Goal: Information Seeking & Learning: Learn about a topic

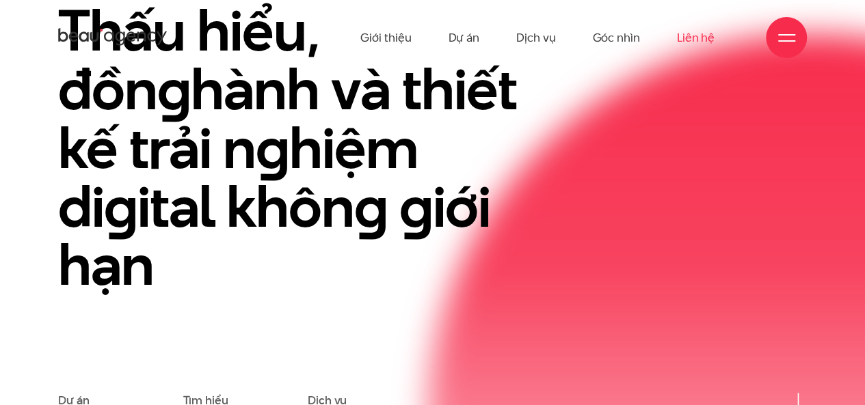
click at [699, 38] on link "Liên hệ" at bounding box center [696, 37] width 38 height 75
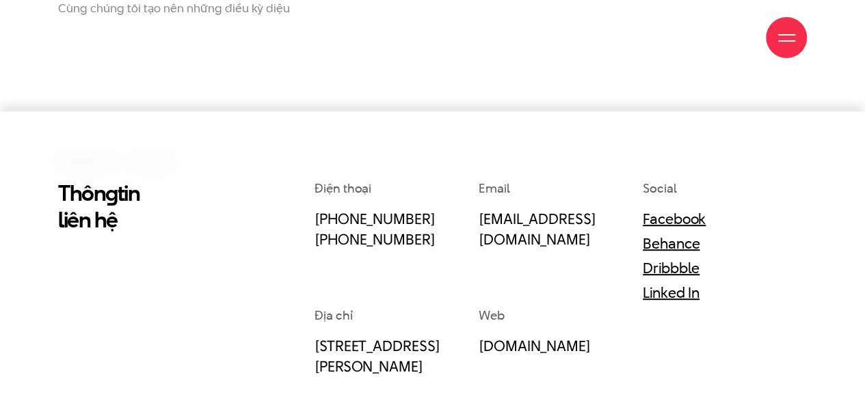
scroll to position [274, 0]
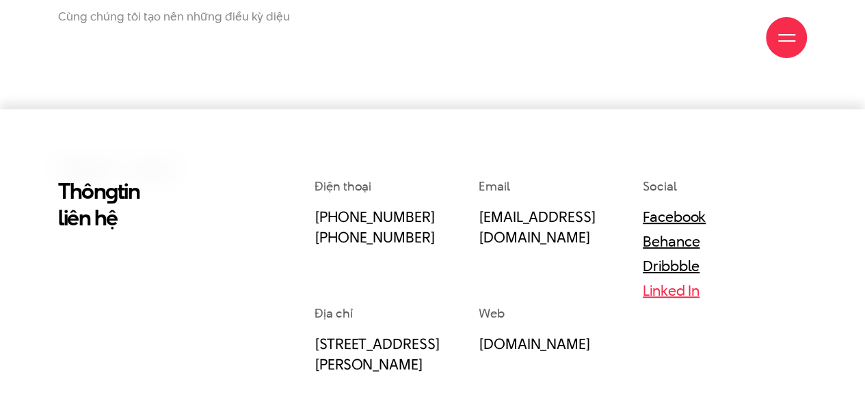
click at [677, 295] on link "Linked In" at bounding box center [671, 290] width 57 height 21
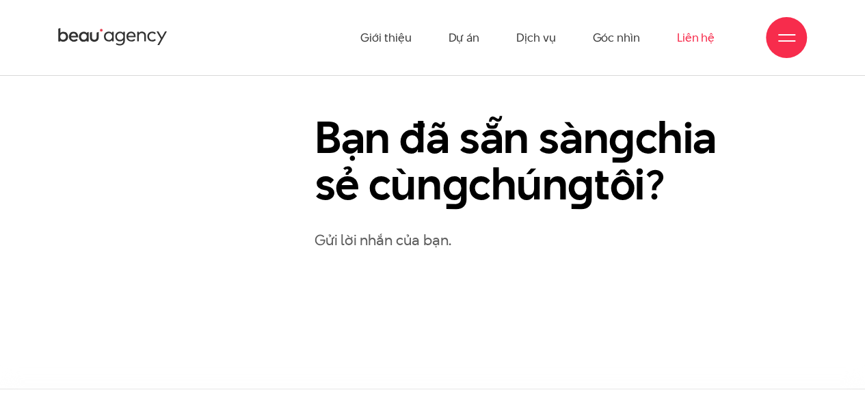
scroll to position [639, 0]
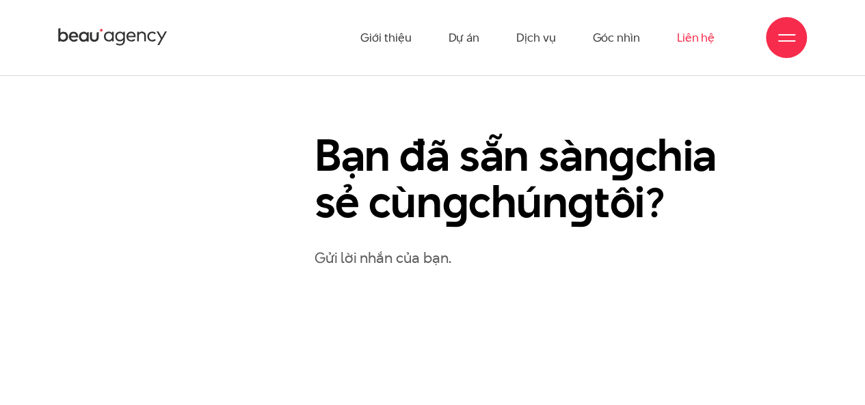
click at [376, 247] on p "Gửi lời nhắn của bạn." at bounding box center [561, 258] width 492 height 24
click at [392, 269] on p "Gửi lời nhắn của bạn." at bounding box center [561, 258] width 492 height 24
click at [398, 261] on p "Gửi lời nhắn của bạn." at bounding box center [561, 258] width 492 height 24
click at [359, 258] on p "Gửi lời nhắn của bạn." at bounding box center [561, 258] width 492 height 24
click at [416, 183] on h2 "Bạn đã sẵn sàn g chia sẻ cùn g chún g tôi?" at bounding box center [524, 179] width 418 height 93
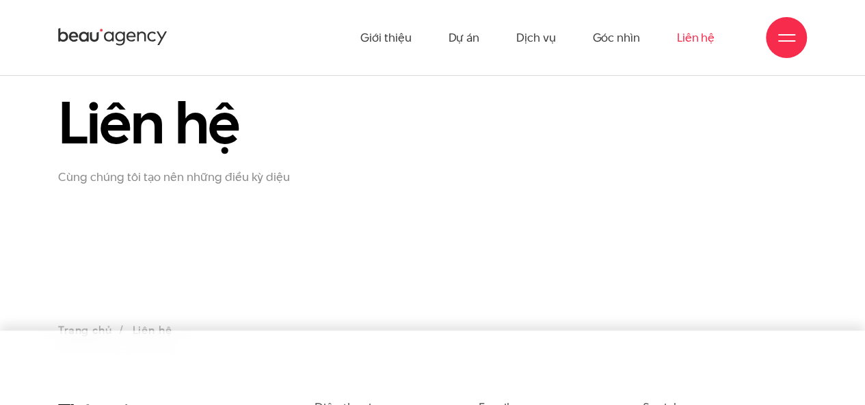
scroll to position [0, 0]
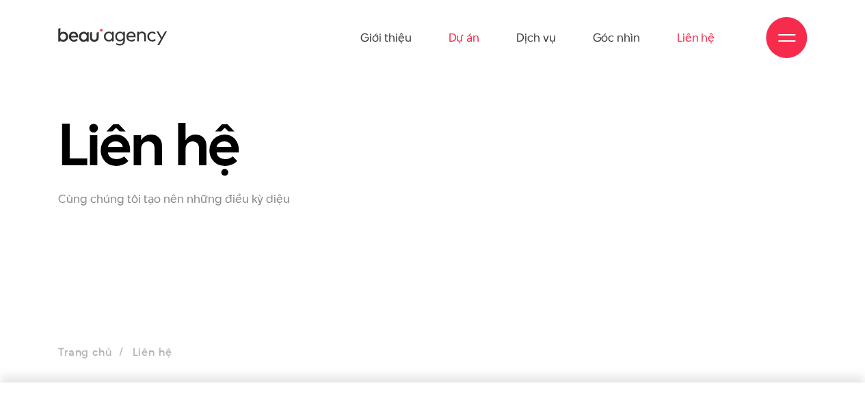
click at [452, 35] on link "Dự án" at bounding box center [463, 37] width 31 height 75
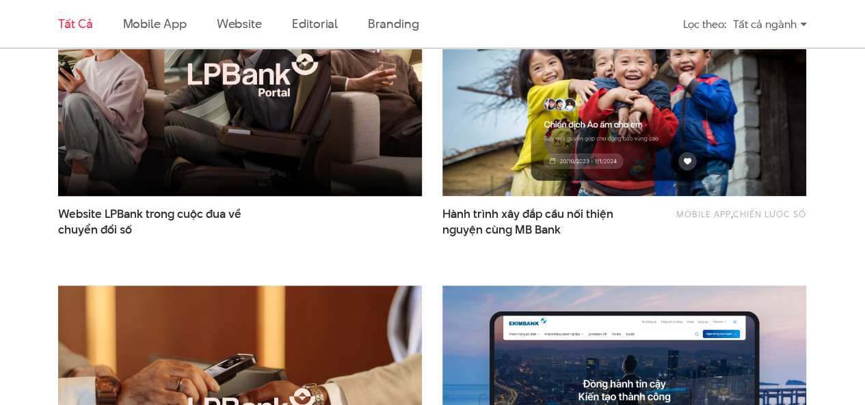
scroll to position [342, 0]
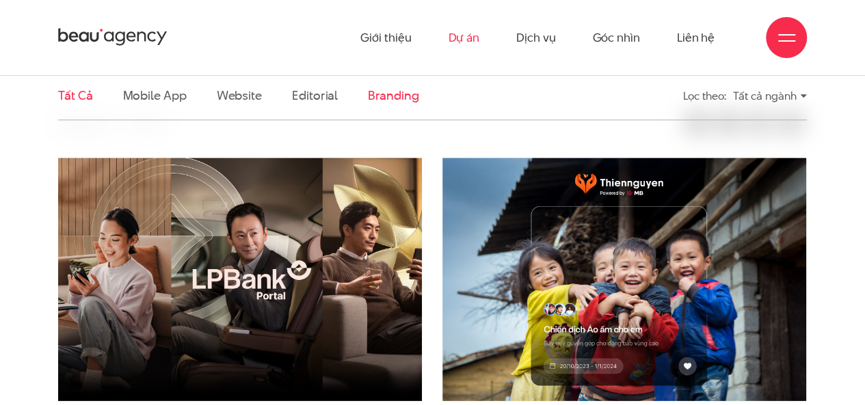
click at [385, 99] on link "Branding" at bounding box center [393, 95] width 51 height 17
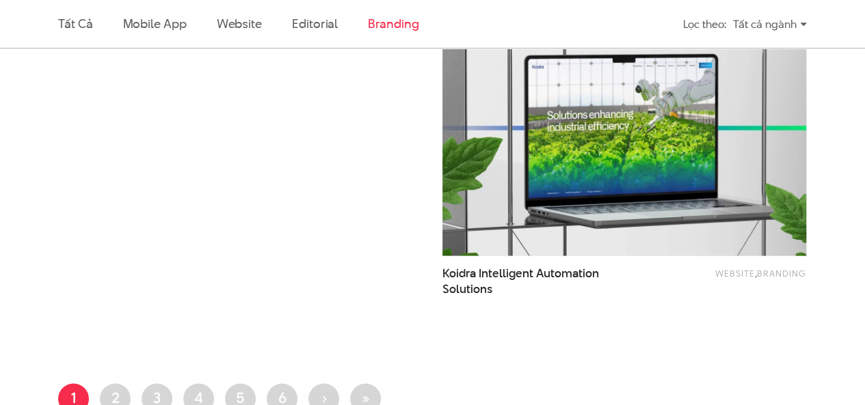
scroll to position [824, 0]
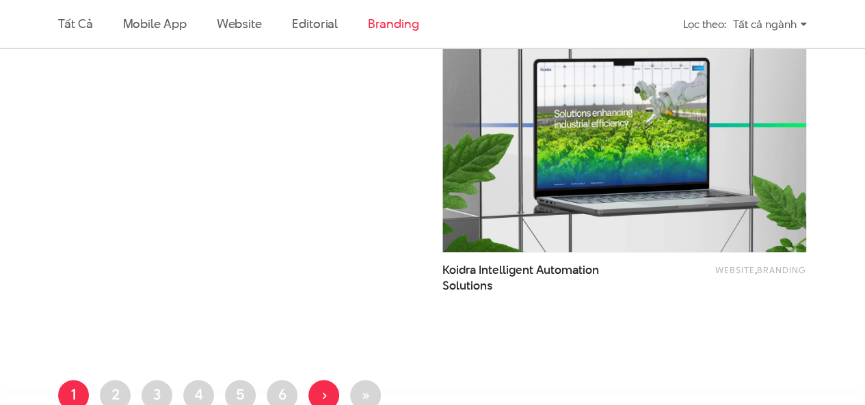
click at [323, 396] on span "›" at bounding box center [323, 394] width 5 height 21
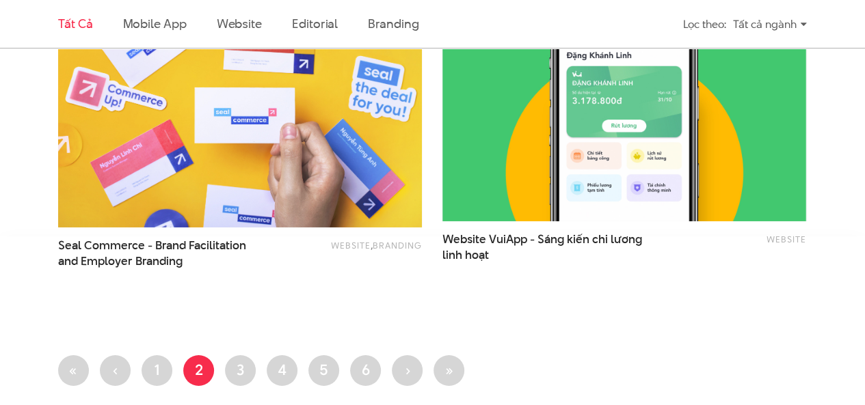
scroll to position [2257, 0]
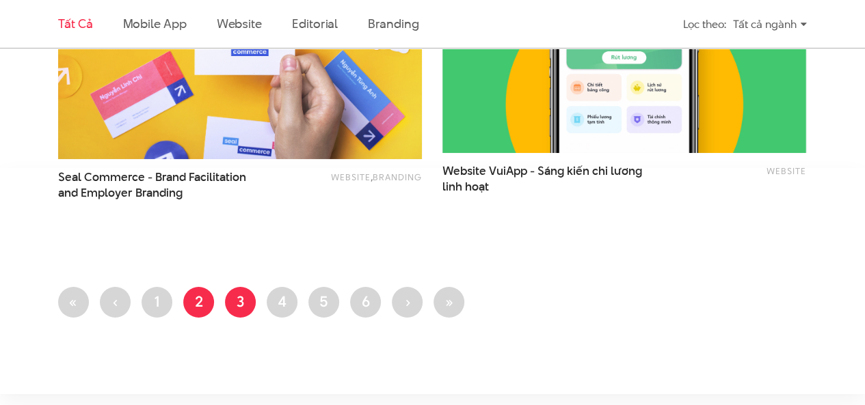
click at [234, 296] on link "Trang 3" at bounding box center [240, 302] width 31 height 31
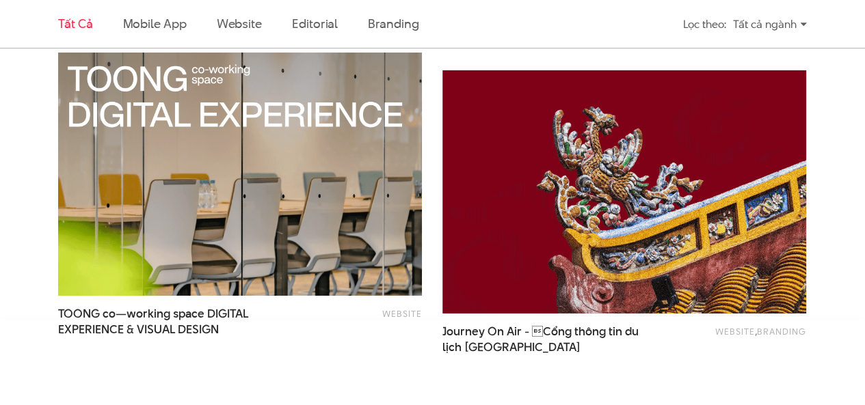
scroll to position [2393, 0]
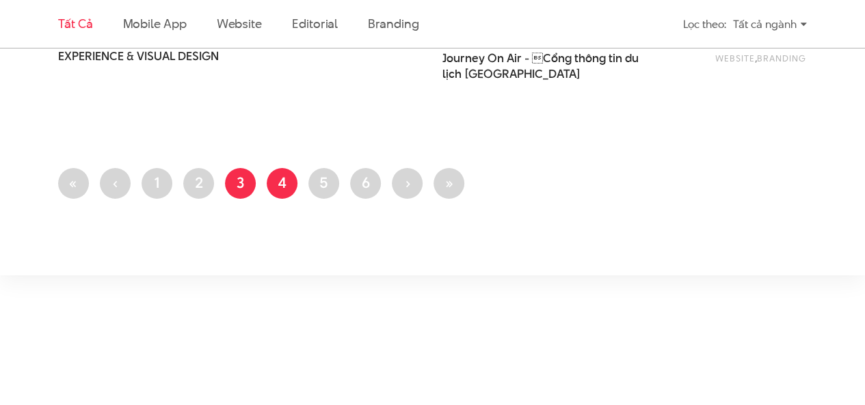
click at [278, 185] on link "Trang 4" at bounding box center [282, 183] width 31 height 31
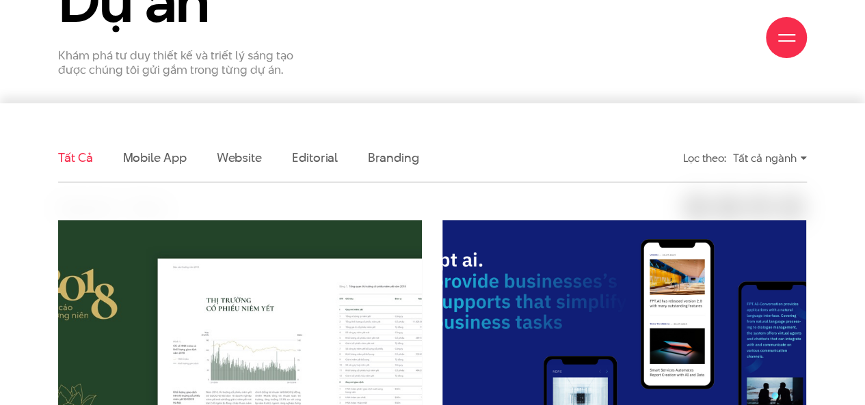
scroll to position [410, 0]
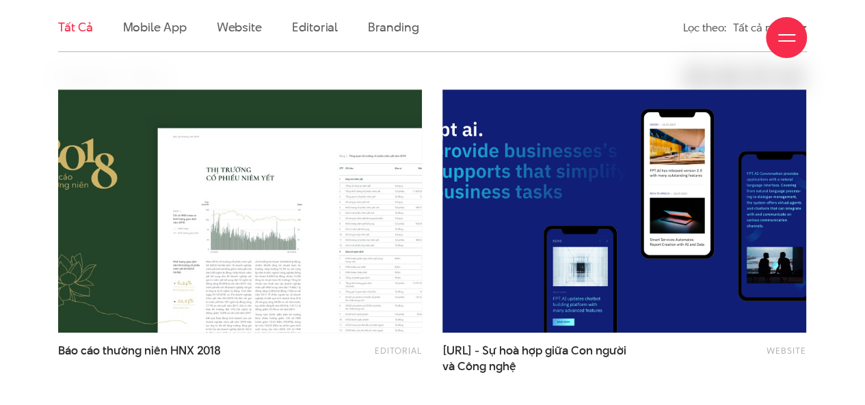
click at [368, 16] on div "Giới thiệu Dự án Dịch vụ Góc nhìn Liên hệ" at bounding box center [432, 37] width 749 height 75
click at [387, 30] on div "Giới thiệu Dự án Dịch vụ Góc nhìn Liên hệ" at bounding box center [432, 37] width 749 height 75
click at [388, 27] on div "Giới thiệu Dự án Dịch vụ Góc nhìn Liên hệ" at bounding box center [432, 37] width 749 height 75
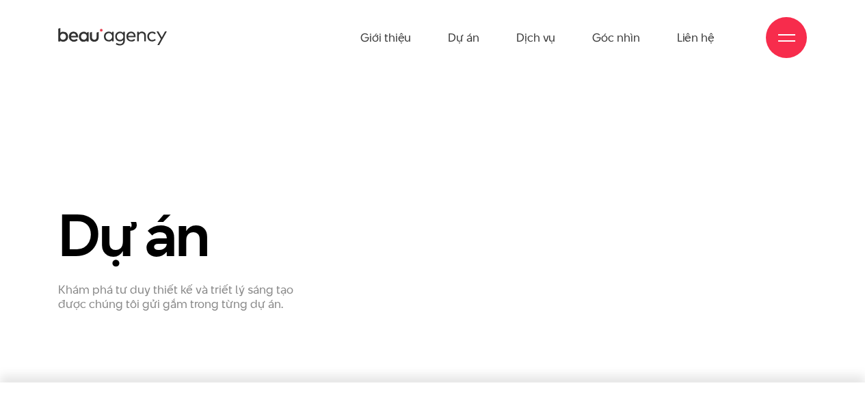
scroll to position [410, 0]
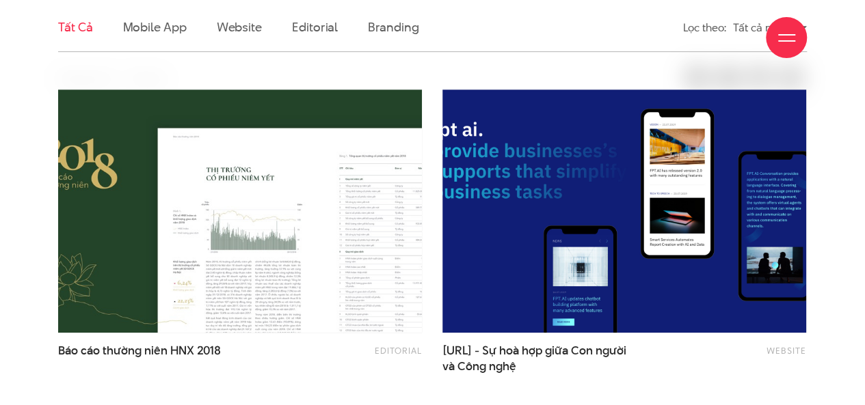
click at [379, 28] on div "Giới thiệu Dự án Dịch vụ Góc nhìn Liên hệ" at bounding box center [432, 37] width 749 height 75
click at [319, 31] on div "Giới thiệu Dự án Dịch vụ Góc nhìn Liên hệ" at bounding box center [432, 37] width 749 height 75
click at [131, 22] on div "Giới thiệu Dự án Dịch vụ Góc nhìn Liên hệ" at bounding box center [432, 37] width 749 height 75
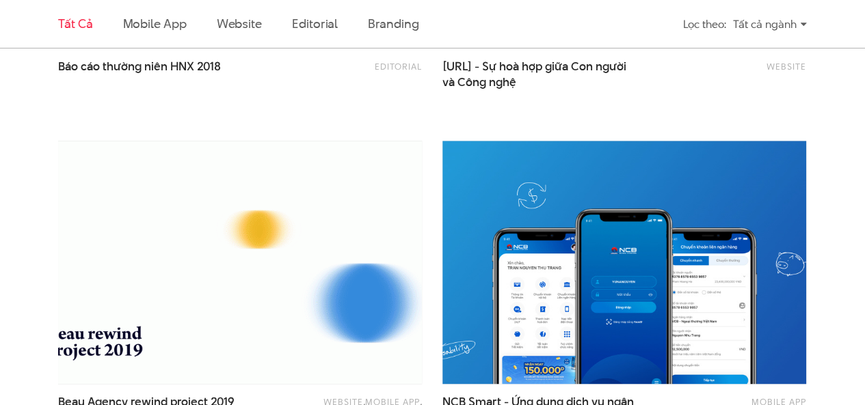
scroll to position [615, 0]
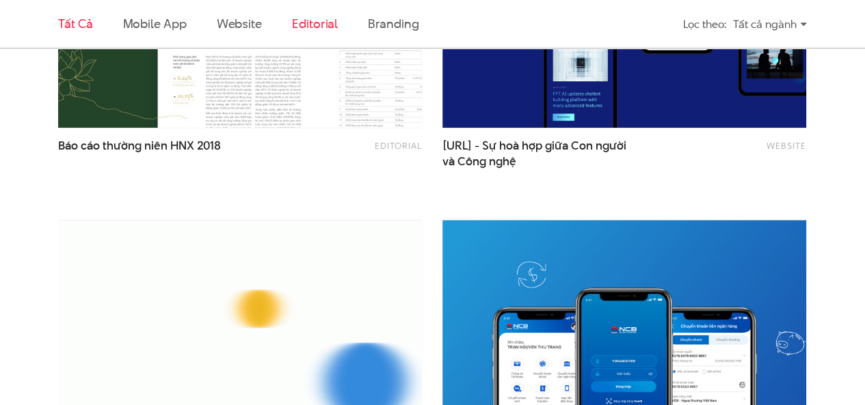
click at [316, 30] on link "Editorial" at bounding box center [315, 23] width 46 height 17
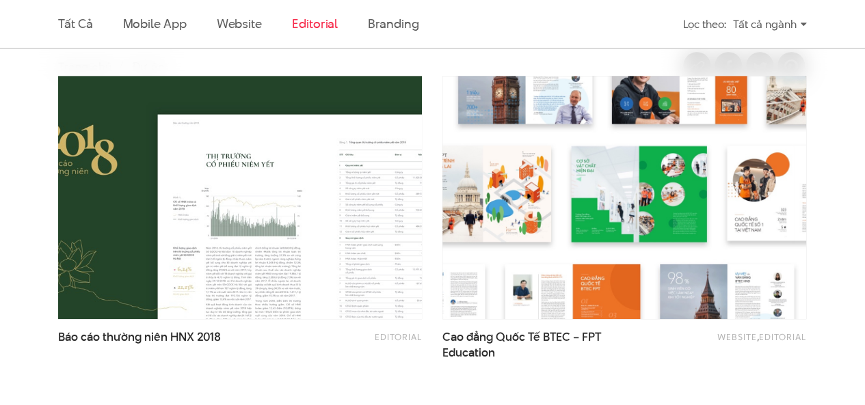
scroll to position [414, 0]
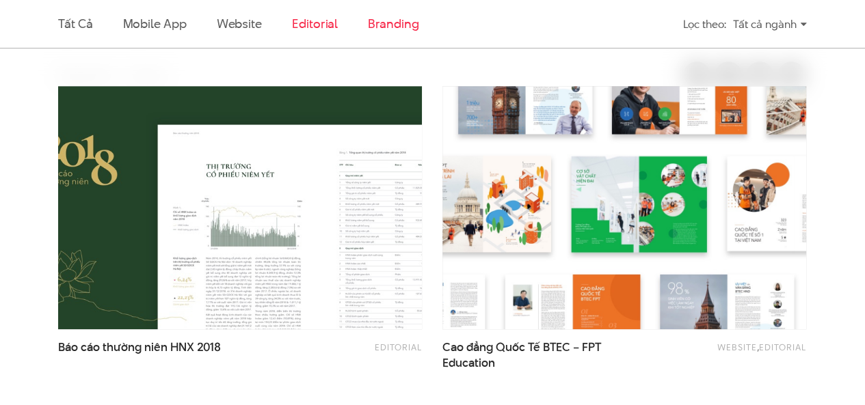
click at [379, 25] on link "Branding" at bounding box center [393, 23] width 51 height 17
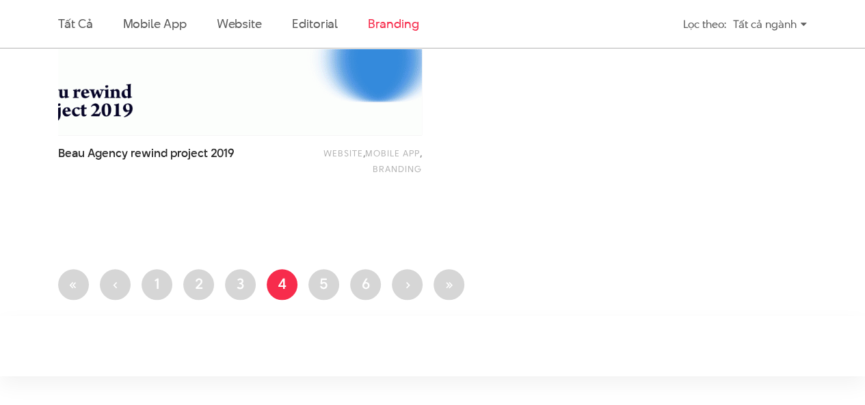
scroll to position [619, 0]
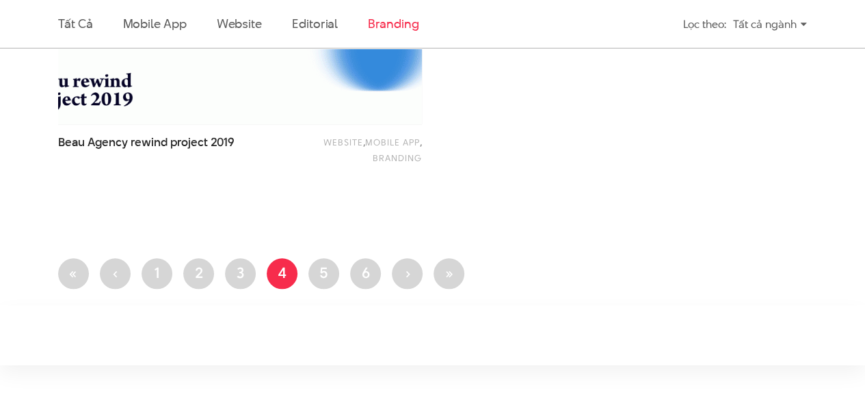
click at [257, 111] on img at bounding box center [240, 3] width 400 height 268
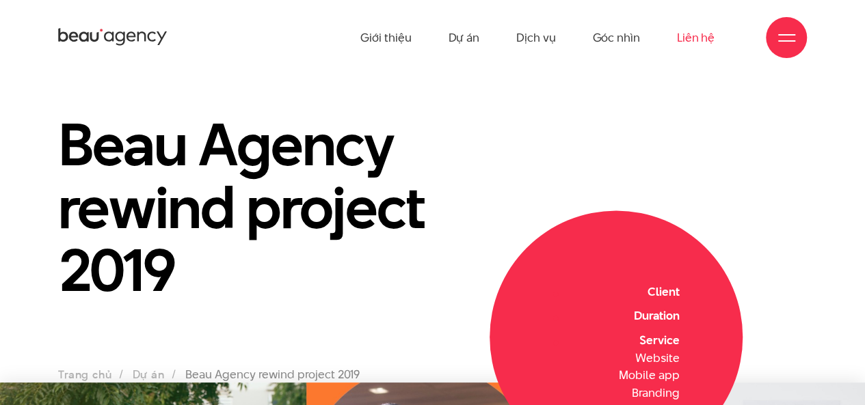
click at [677, 41] on link "Liên hệ" at bounding box center [696, 37] width 38 height 75
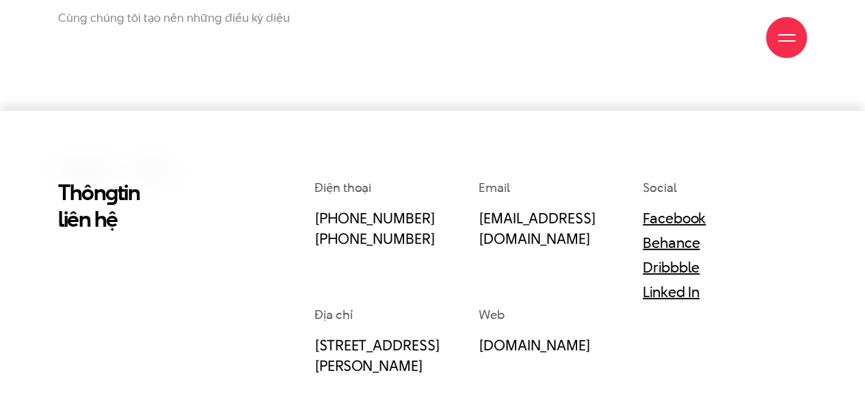
scroll to position [274, 0]
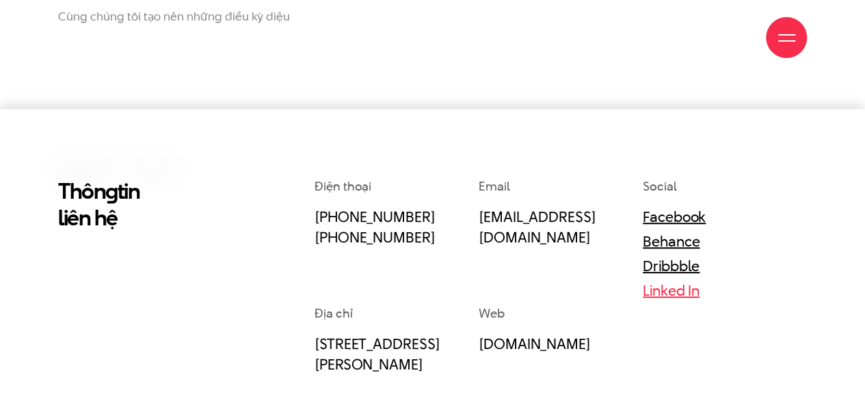
click at [665, 287] on link "Linked In" at bounding box center [671, 290] width 57 height 21
